Goal: Information Seeking & Learning: Find specific page/section

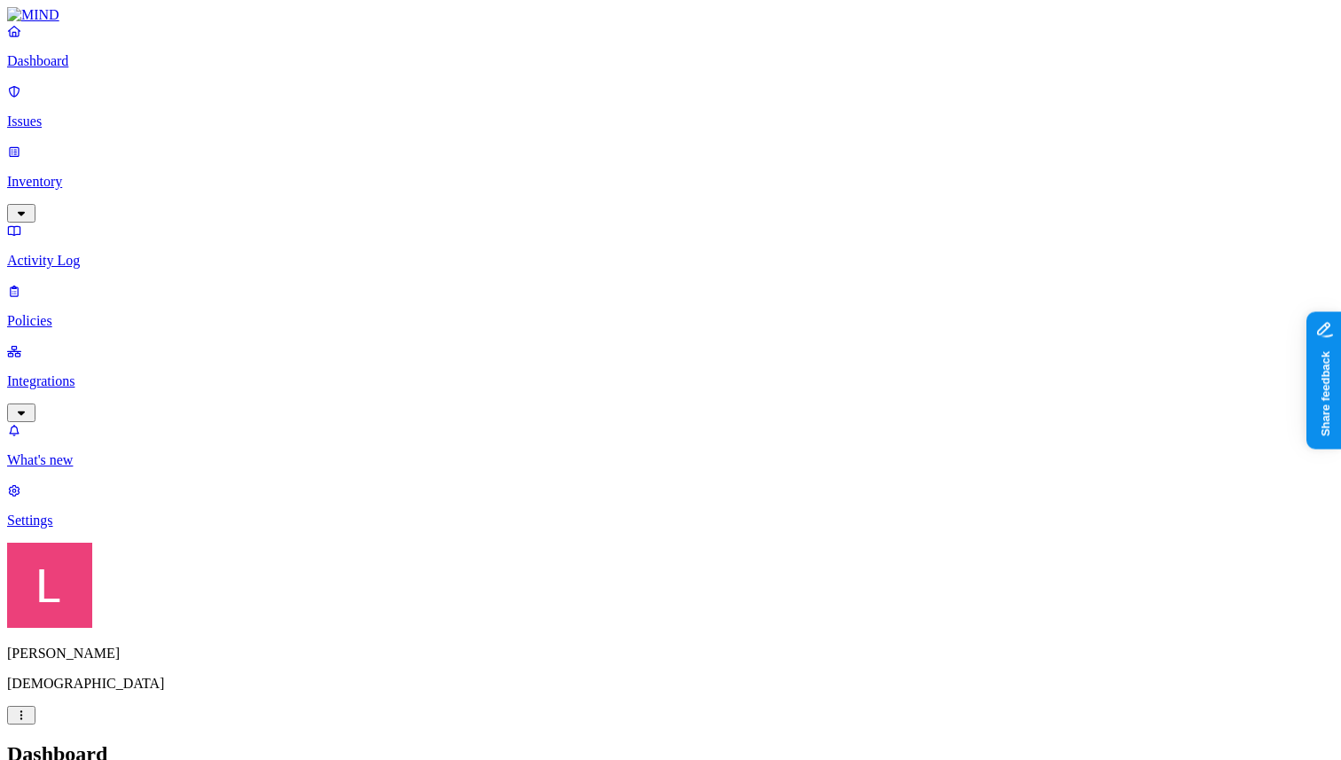
click at [117, 313] on p "Policies" at bounding box center [670, 321] width 1326 height 16
click at [170, 313] on p "Policies" at bounding box center [670, 321] width 1326 height 16
click at [164, 69] on p "Dashboard" at bounding box center [670, 61] width 1326 height 16
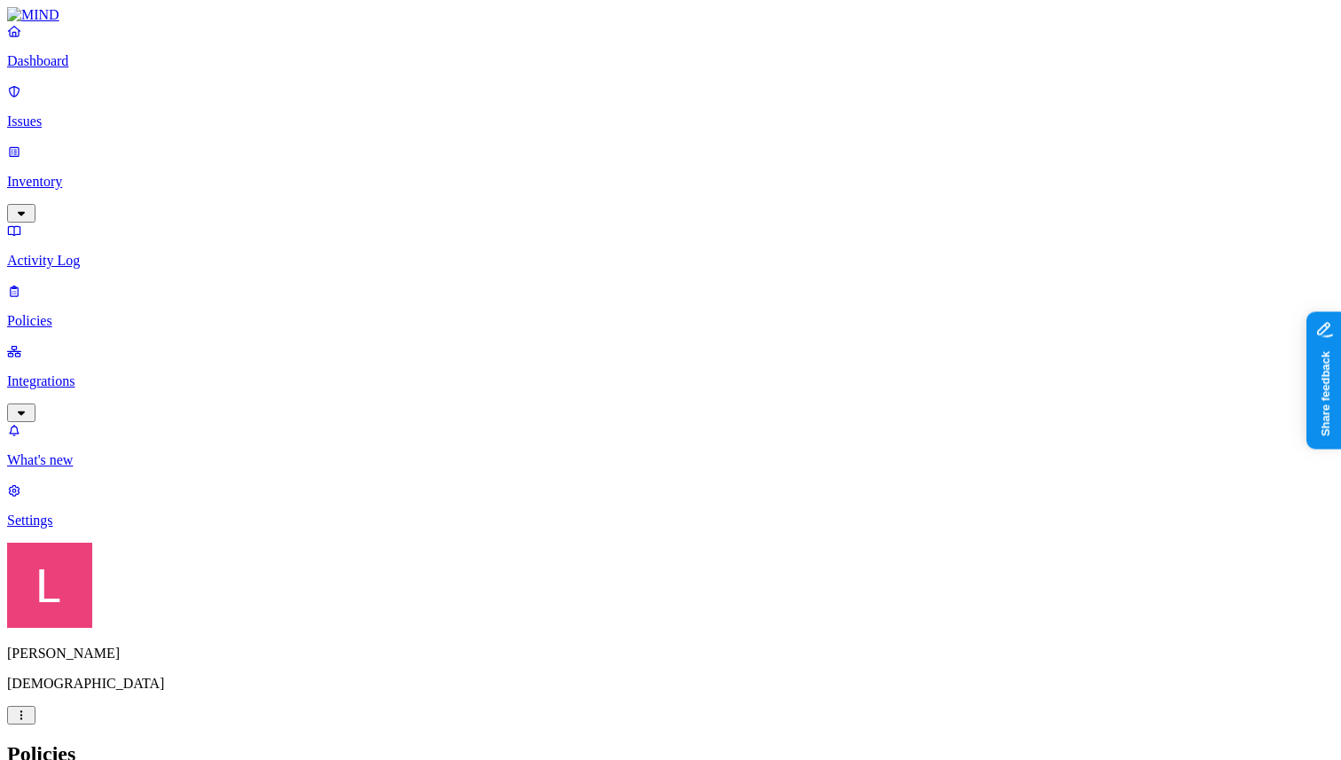
click at [110, 23] on link at bounding box center [670, 15] width 1326 height 16
click at [98, 313] on p "Policies" at bounding box center [670, 321] width 1326 height 16
click at [60, 144] on link "Inventory" at bounding box center [670, 182] width 1326 height 76
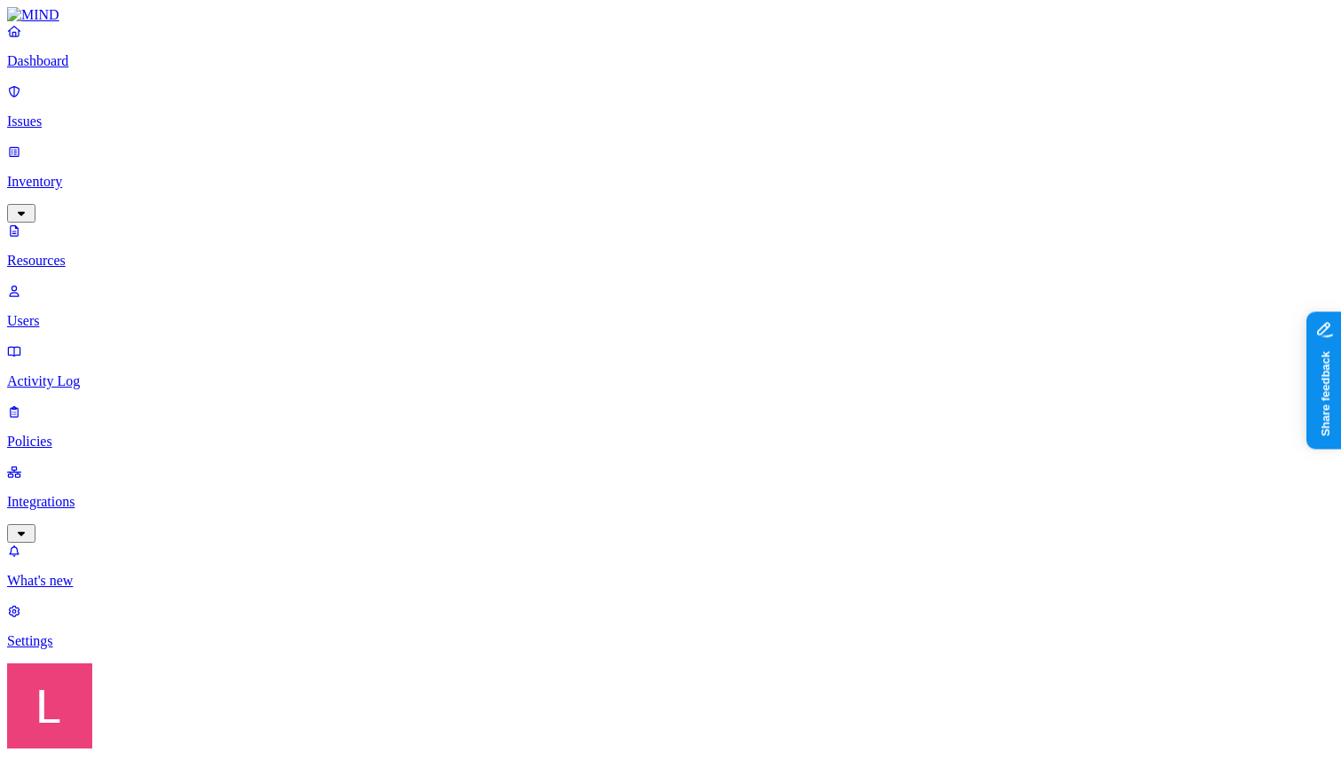
scroll to position [501, 0]
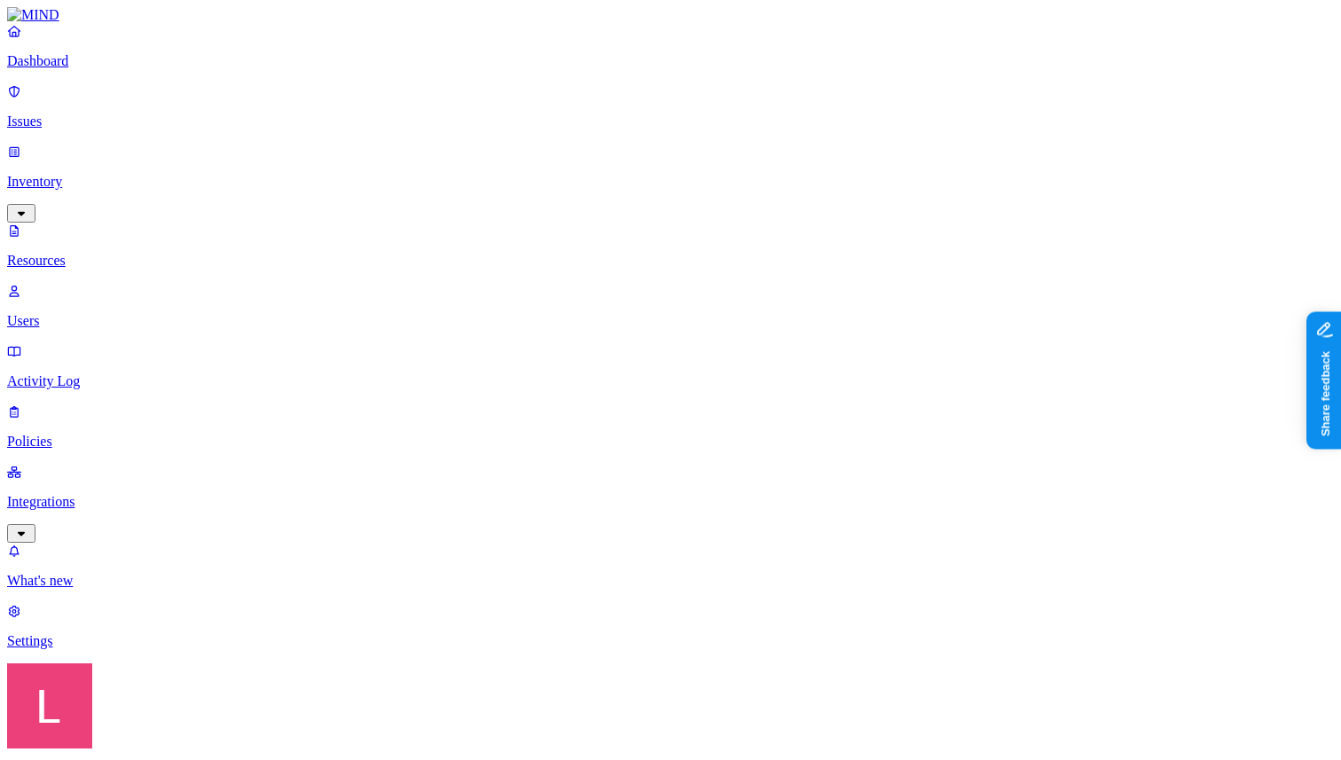
scroll to position [59, 0]
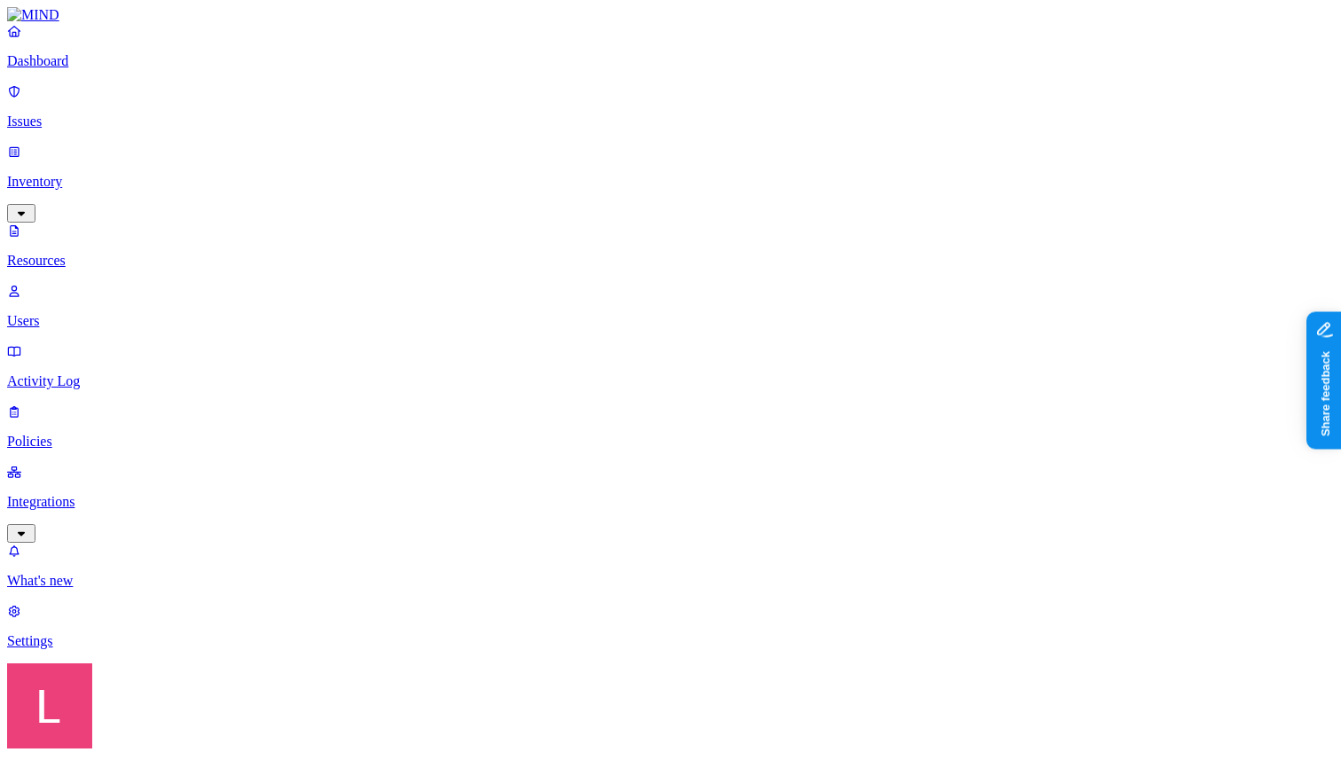
scroll to position [251, 0]
click at [128, 313] on p "Users" at bounding box center [670, 321] width 1326 height 16
type input "c"
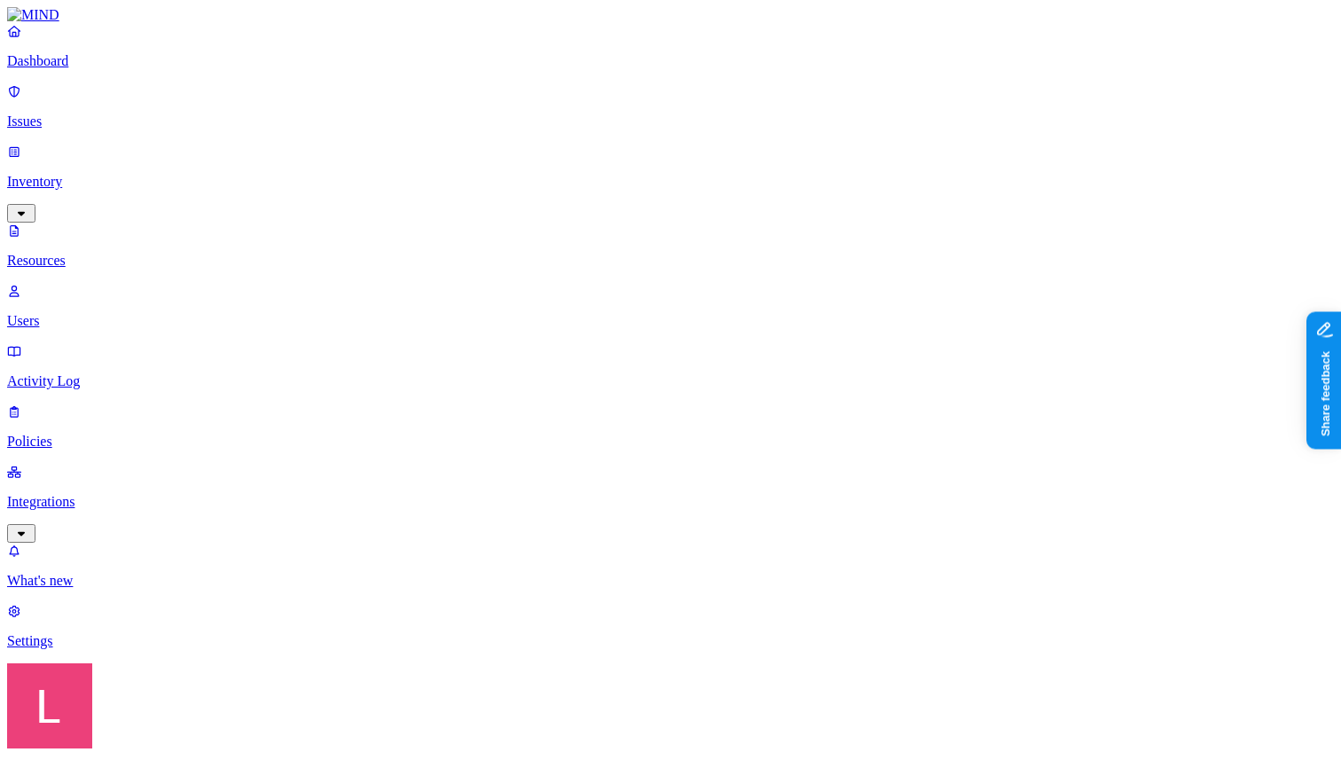
click at [136, 253] on p "Resources" at bounding box center [670, 261] width 1326 height 16
type input "c"
drag, startPoint x: 443, startPoint y: 86, endPoint x: 642, endPoint y: 95, distance: 198.8
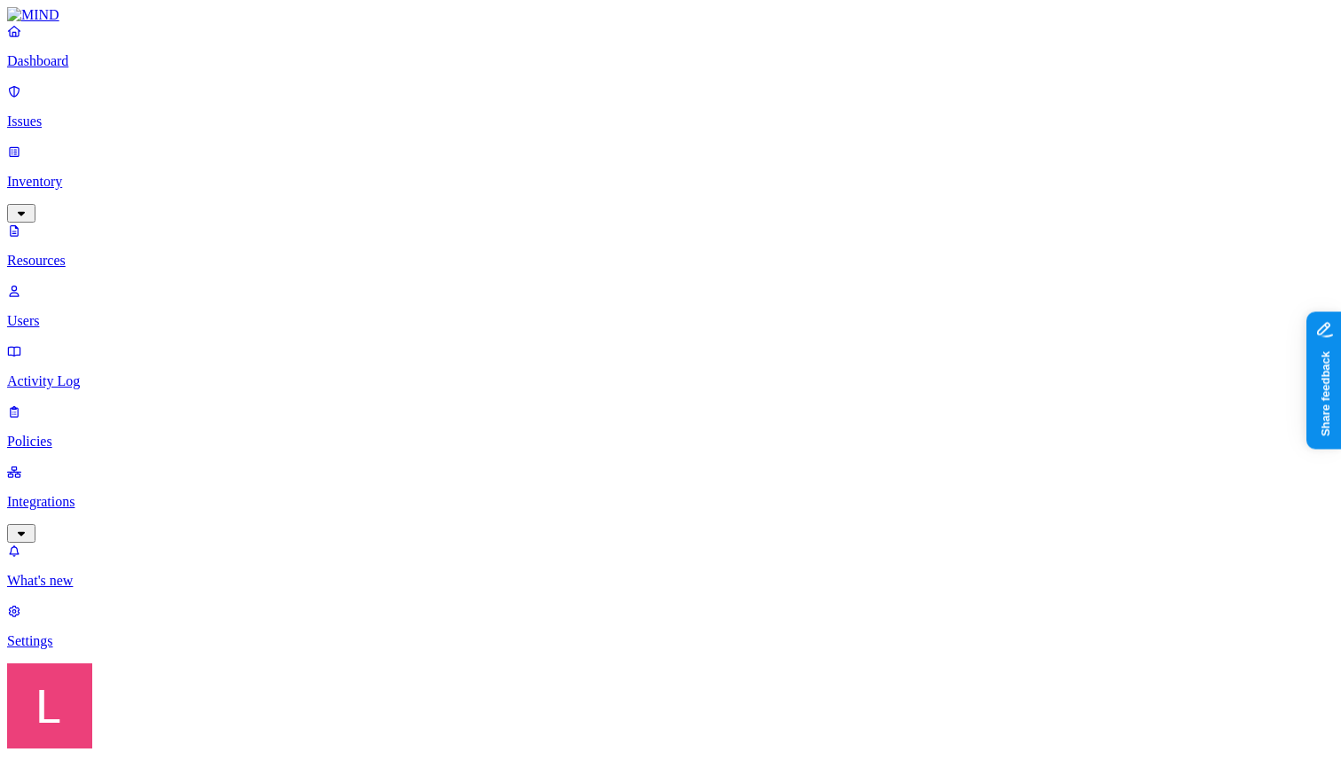
type input "cyberhaven"
